Goal: Task Accomplishment & Management: Manage account settings

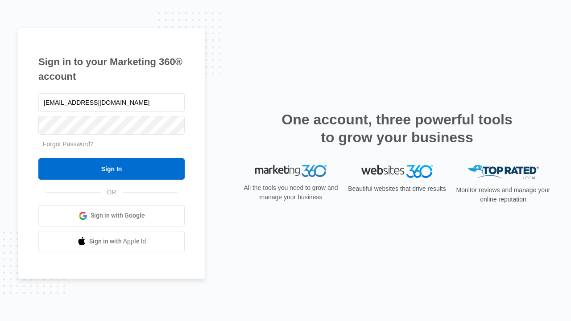
type input "[EMAIL_ADDRESS][DOMAIN_NAME]"
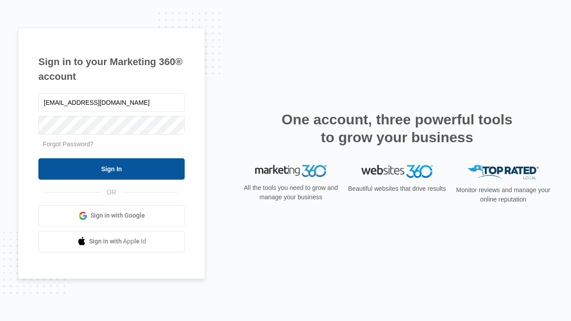
click at [112, 169] on input "Sign In" at bounding box center [111, 168] width 146 height 21
